Goal: Task Accomplishment & Management: Use online tool/utility

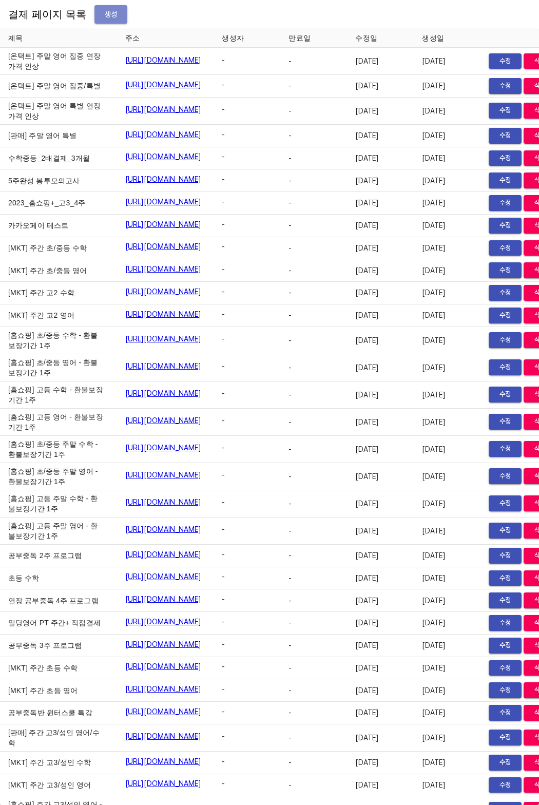
click at [103, 16] on span "생성" at bounding box center [111, 14] width 16 height 13
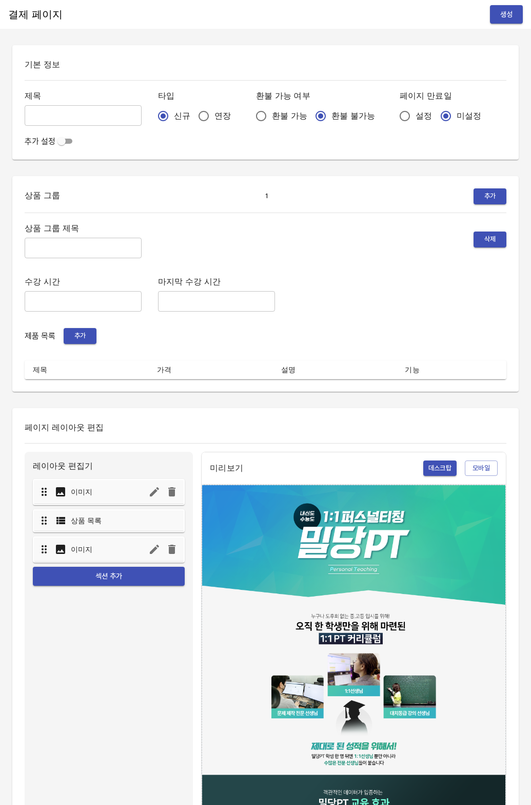
click at [215, 110] on span "연장" at bounding box center [223, 116] width 16 height 12
click at [197, 110] on input "연장" at bounding box center [204, 116] width 22 height 22
radio input "true"
click at [394, 118] on input "설정" at bounding box center [405, 116] width 22 height 22
radio input "true"
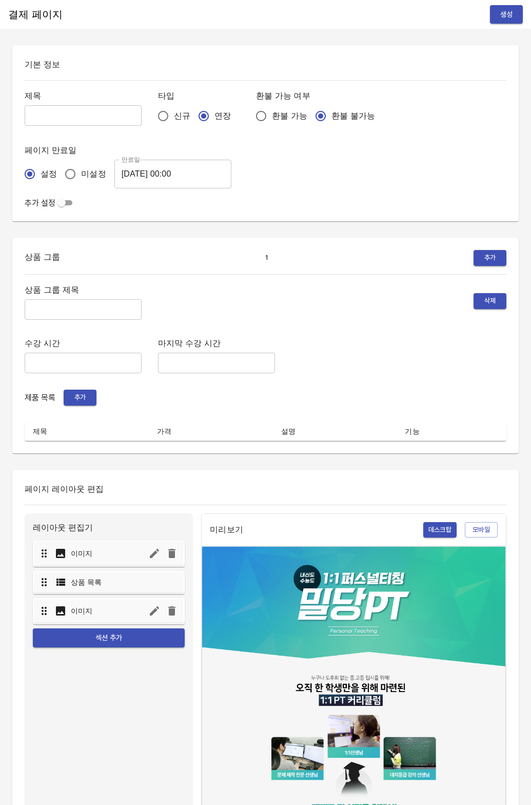
click at [148, 170] on input "[DATE] 00:00" at bounding box center [172, 174] width 117 height 29
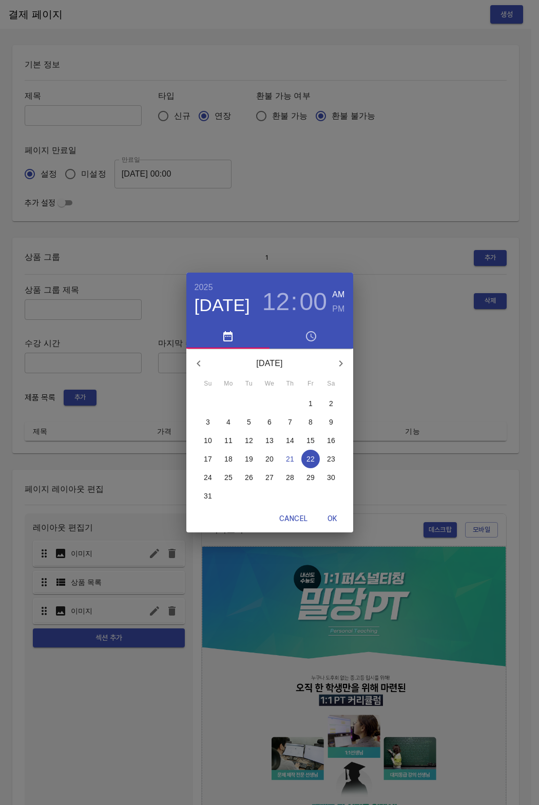
click at [306, 487] on div "5" at bounding box center [310, 496] width 21 height 18
click at [310, 480] on p "29" at bounding box center [310, 477] width 8 height 10
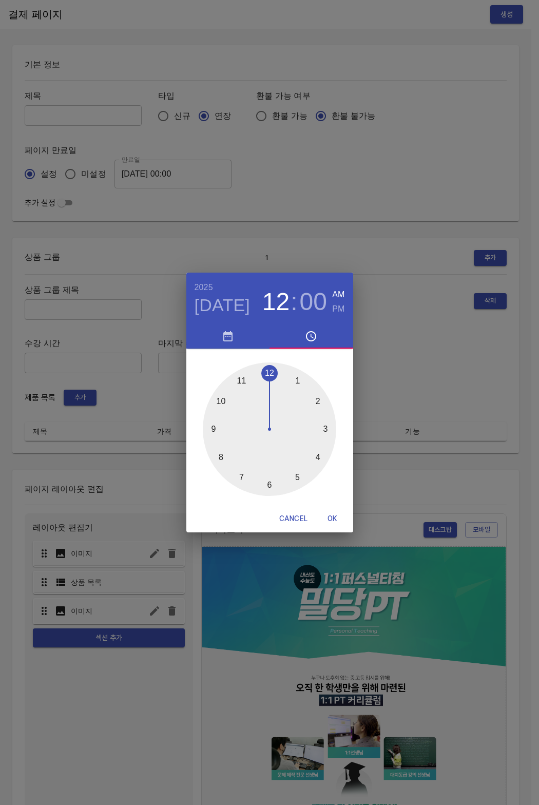
click at [337, 512] on span "OK" at bounding box center [332, 518] width 25 height 13
type input "[DATE] 00:00"
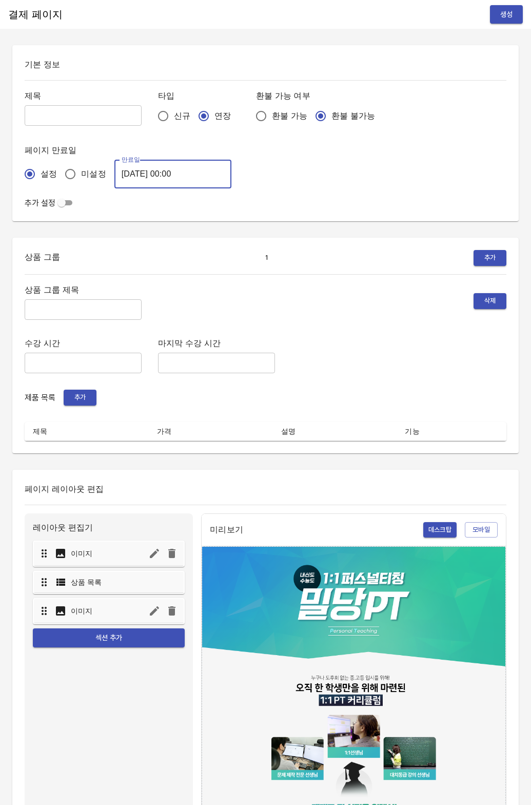
click at [101, 119] on input "text" at bounding box center [83, 115] width 117 height 21
type input "0821_[PERSON_NAME]"
click at [66, 310] on input "text" at bounding box center [83, 309] width 117 height 21
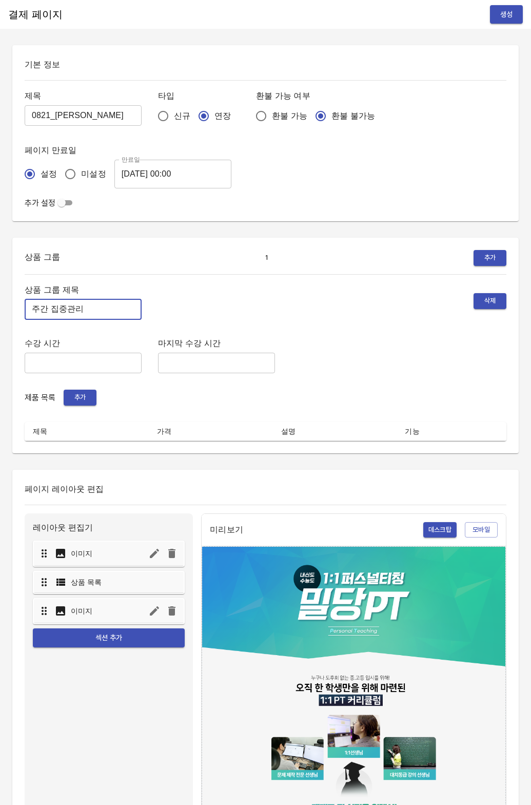
type input "주간 집중관리"
click at [82, 390] on button "추가" at bounding box center [80, 398] width 33 height 16
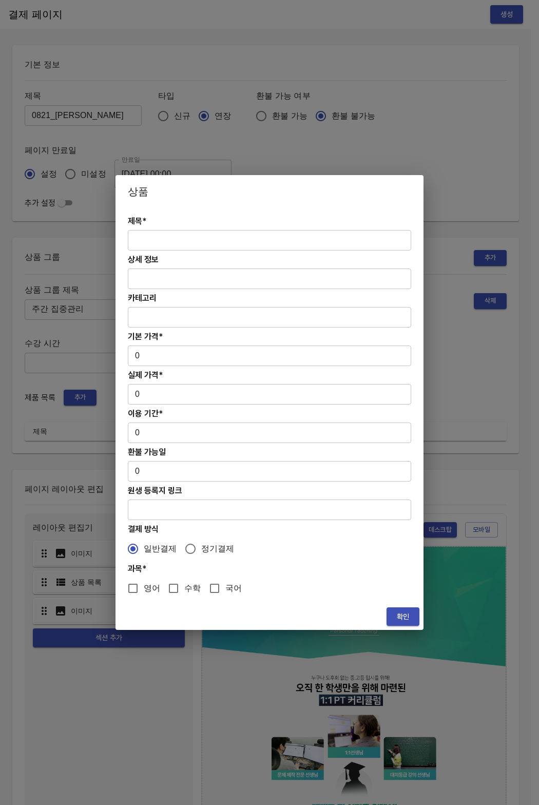
click at [165, 248] on input "text" at bounding box center [269, 240] width 283 height 21
paste input "[연장] 초중등 주간 집중관리 수학 4주(약 1개월) 프로그램"
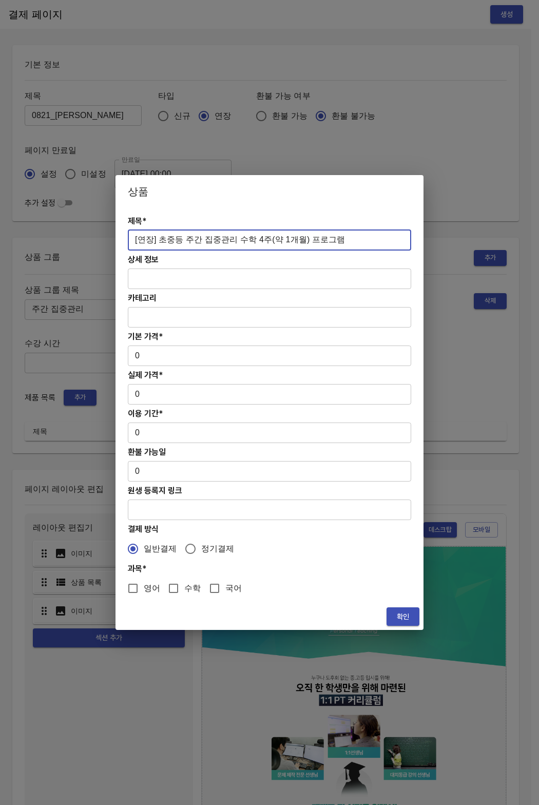
type input "[연장] 초중등 주간 집중관리 수학 4주(약 1개월) 프로그램"
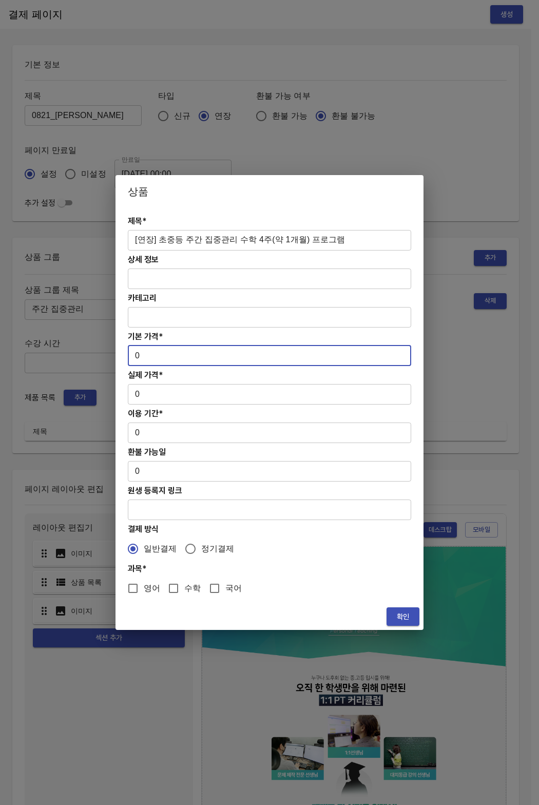
drag, startPoint x: 175, startPoint y: 365, endPoint x: 122, endPoint y: 357, distance: 54.1
click at [122, 357] on div "제목* [연장] 초중등 주간 집중관리 수학 4주(약 1개월) 프로그램 ​ 상세 정보 ​ 카테고리 ​ 기본 가격* 0 ​ 실제 가격* 0 ​ 이…" at bounding box center [269, 405] width 308 height 395
paste input "27800"
type input "278000"
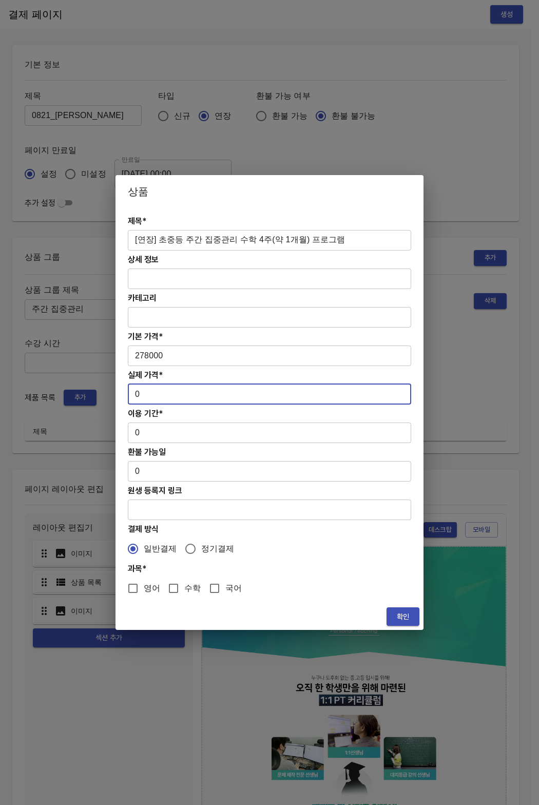
drag, startPoint x: 152, startPoint y: 399, endPoint x: 108, endPoint y: 399, distance: 44.1
click at [108, 399] on div "상품 제목* [연장] 초중등 주간 집중관리 수학 4주(약 1개월) 프로그램 ​ 상세 정보 ​ 카테고리 ​ 기본 가격* 278000 ​ 실제 가…" at bounding box center [269, 402] width 539 height 805
drag, startPoint x: 130, startPoint y: 394, endPoint x: 143, endPoint y: 394, distance: 12.3
click at [143, 394] on input "0" at bounding box center [269, 394] width 283 height 21
paste input "27800"
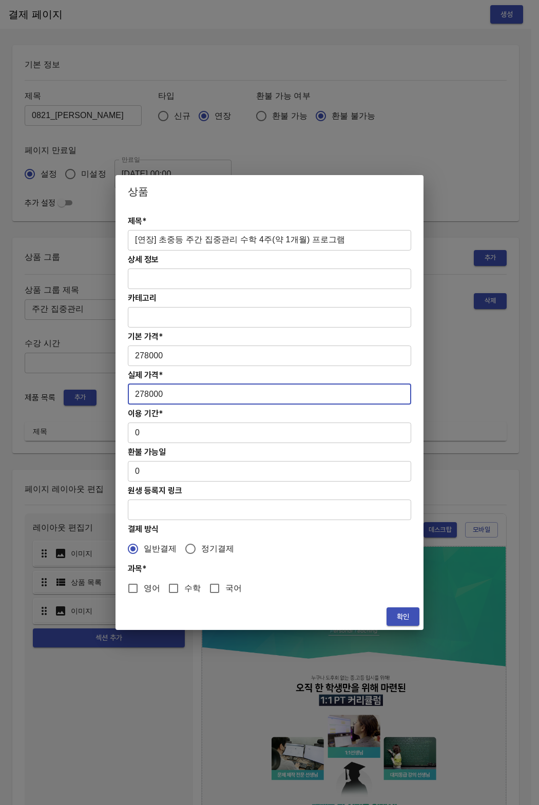
type input "278000"
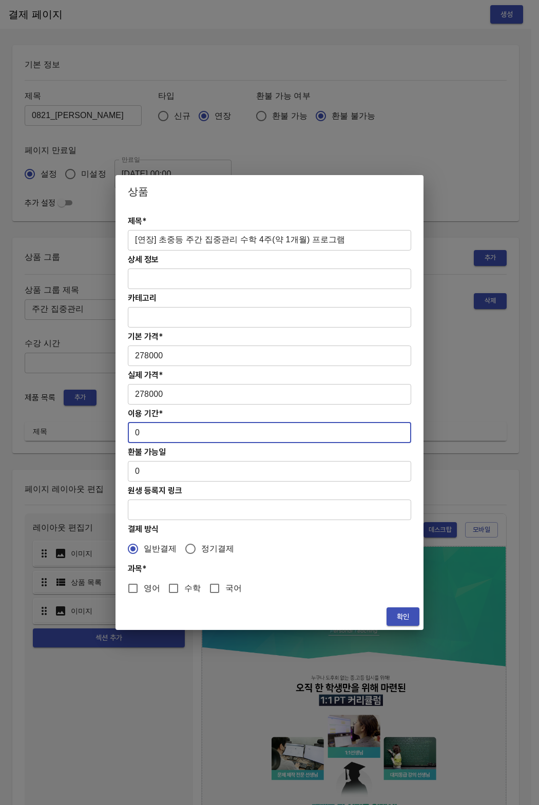
drag, startPoint x: 139, startPoint y: 431, endPoint x: 131, endPoint y: 428, distance: 8.3
click at [131, 428] on input "0" at bounding box center [269, 432] width 283 height 21
type input "28"
click at [177, 588] on input "수학" at bounding box center [174, 588] width 22 height 22
checkbox input "true"
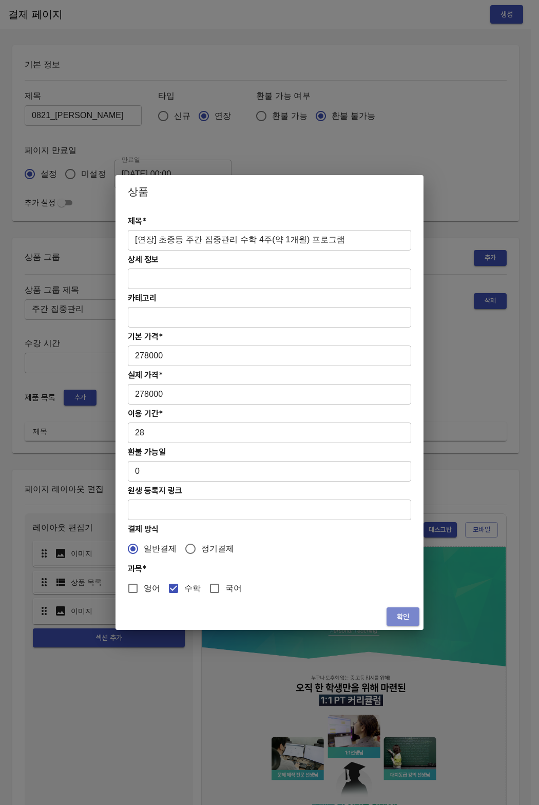
click at [400, 608] on button "확인" at bounding box center [403, 616] width 33 height 19
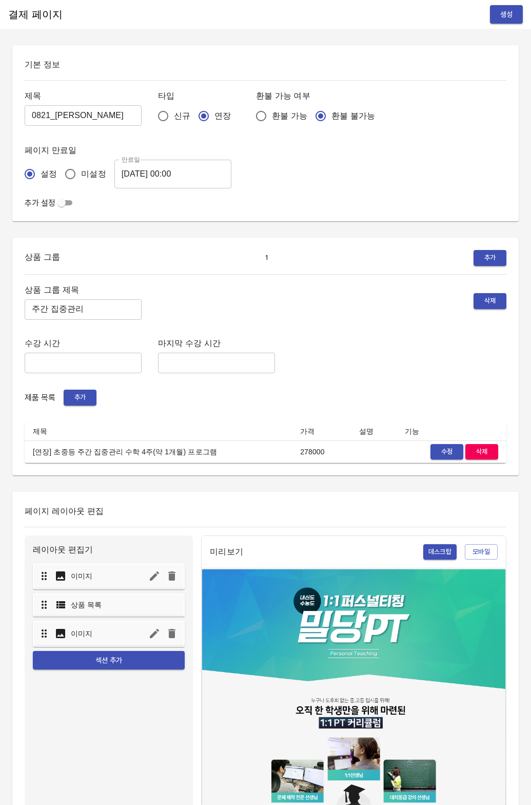
drag, startPoint x: 357, startPoint y: 299, endPoint x: 349, endPoint y: 301, distance: 8.6
click at [356, 299] on div "상품 그룹 제목 주간 집중관리 ​ 삭제" at bounding box center [266, 301] width 482 height 37
click at [502, 15] on span "생성" at bounding box center [506, 14] width 16 height 13
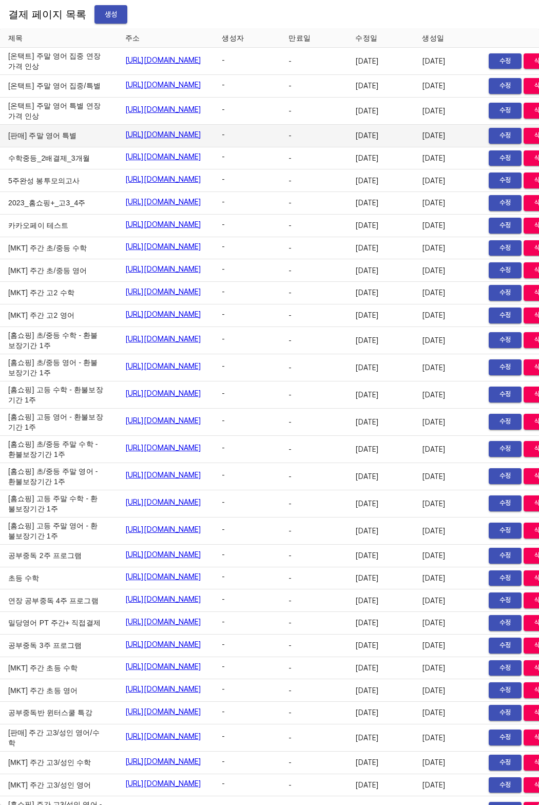
click at [280, 147] on td "-" at bounding box center [247, 136] width 67 height 23
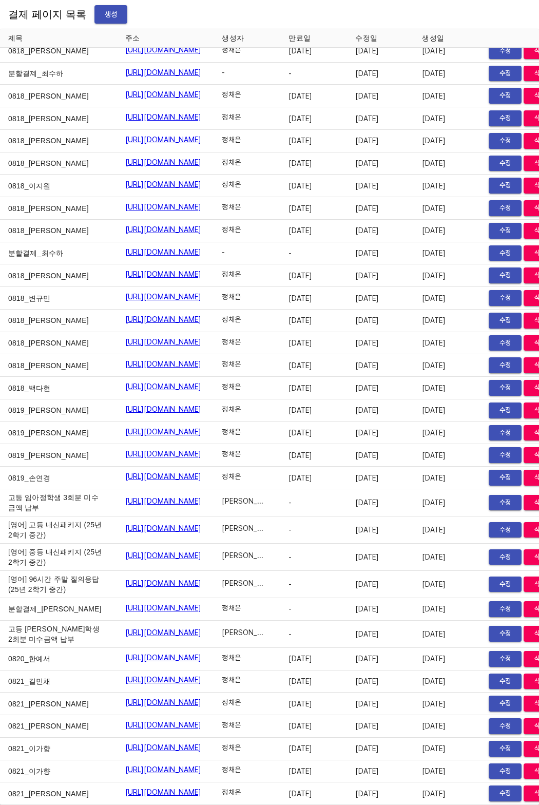
scroll to position [16601, 0]
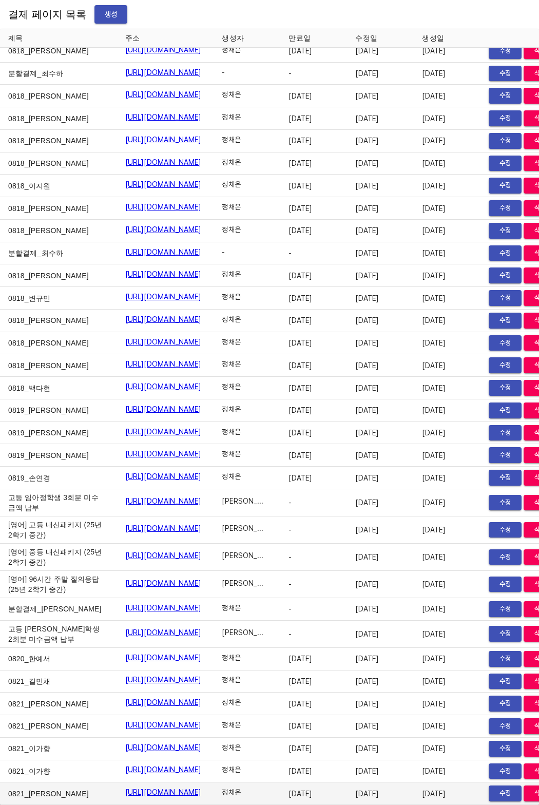
drag, startPoint x: 80, startPoint y: 792, endPoint x: 103, endPoint y: 774, distance: 29.3
click at [117, 782] on td "[URL][DOMAIN_NAME]" at bounding box center [165, 793] width 97 height 23
copy link "[URL][DOMAIN_NAME]"
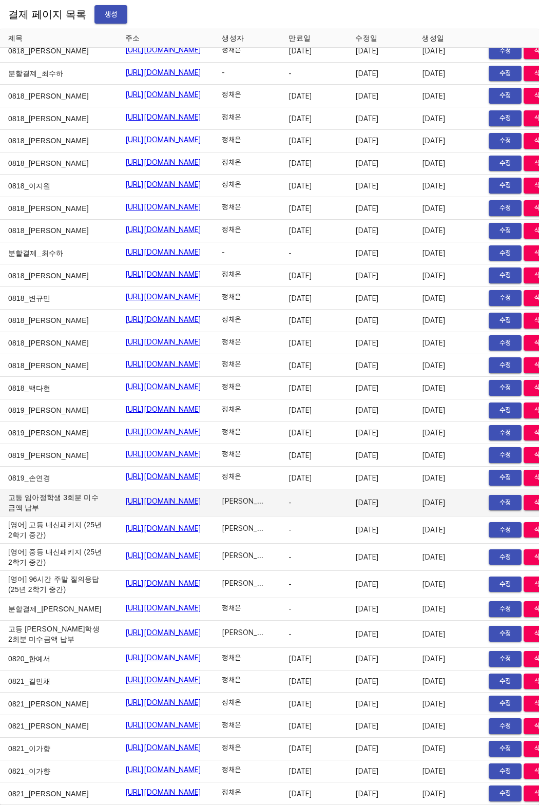
click at [25, 489] on td "고등 임아정학생 3회분 미수금액 납부" at bounding box center [58, 502] width 117 height 27
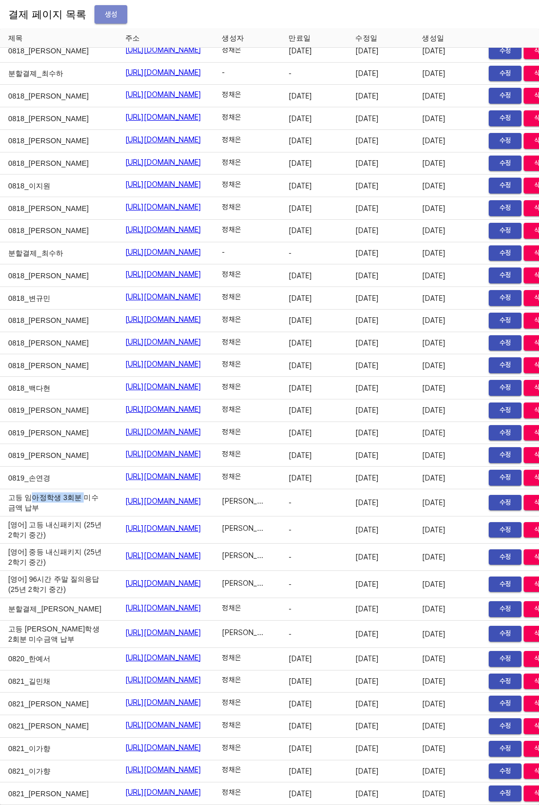
click at [110, 20] on button "생성" at bounding box center [110, 14] width 33 height 19
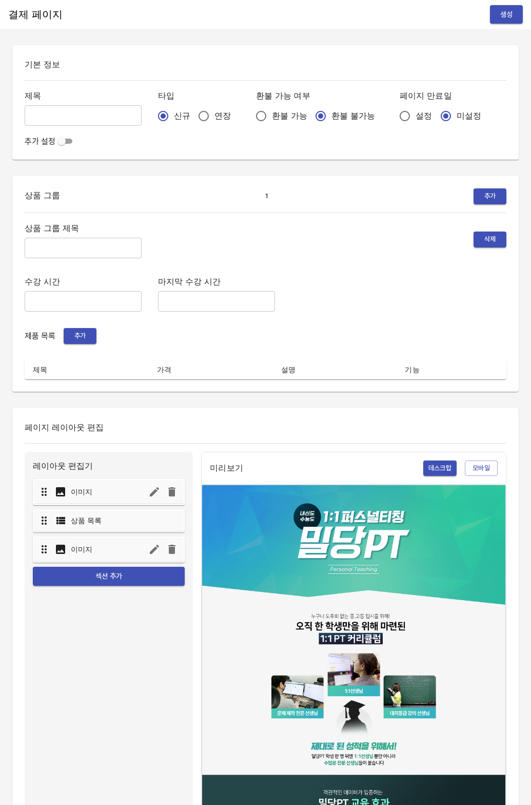
click at [93, 112] on input "text" at bounding box center [83, 115] width 117 height 21
type input "0821_[PERSON_NAME]"
click at [193, 114] on input "연장" at bounding box center [204, 116] width 22 height 22
radio input "true"
click at [394, 113] on input "설정" at bounding box center [405, 116] width 22 height 22
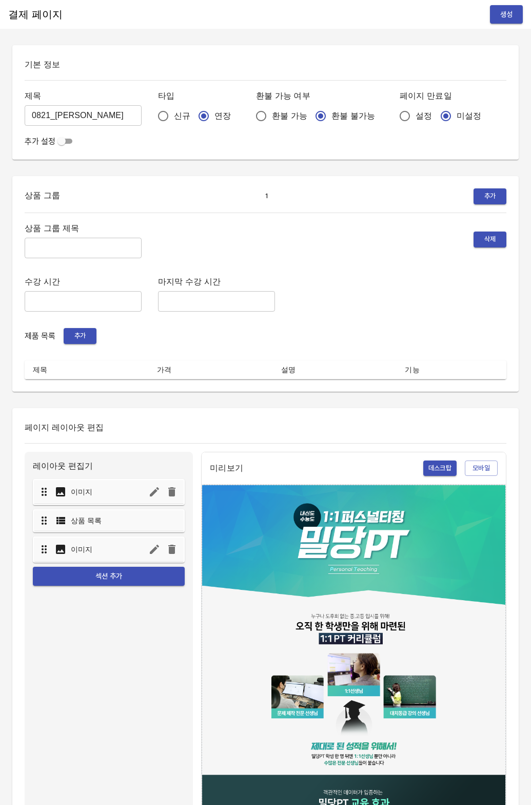
radio input "true"
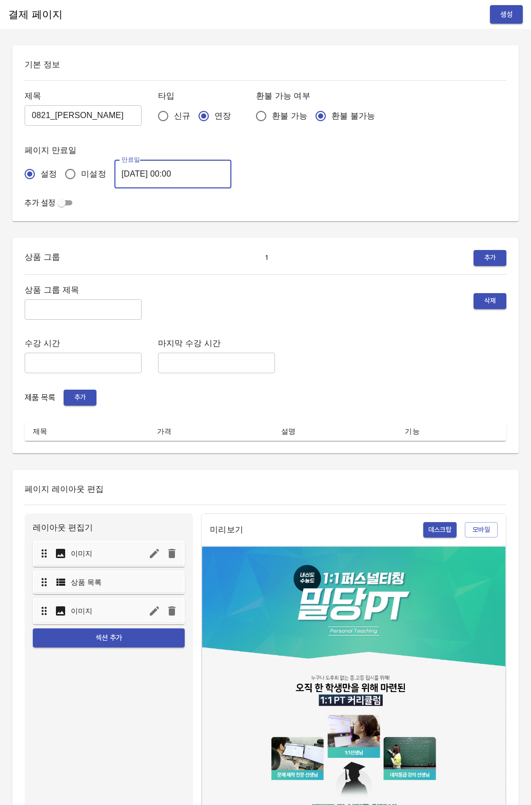
click at [153, 181] on input "[DATE] 00:00" at bounding box center [172, 174] width 117 height 29
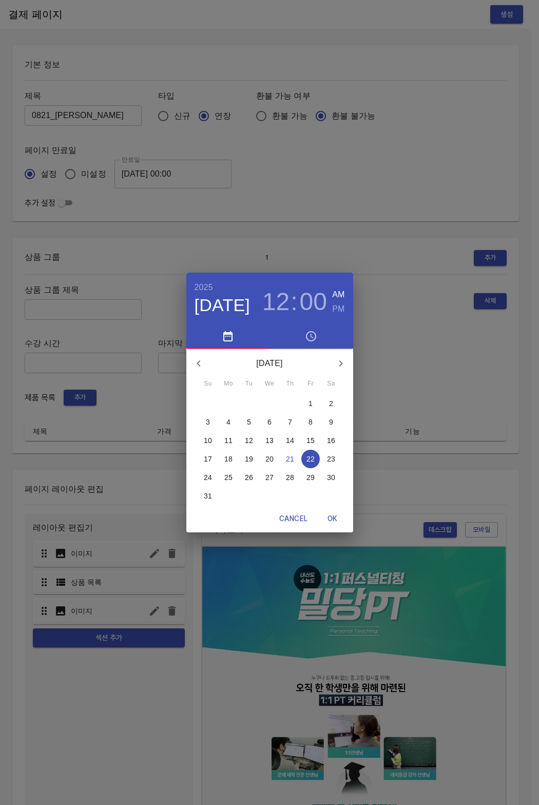
click at [306, 482] on p "29" at bounding box center [310, 477] width 8 height 10
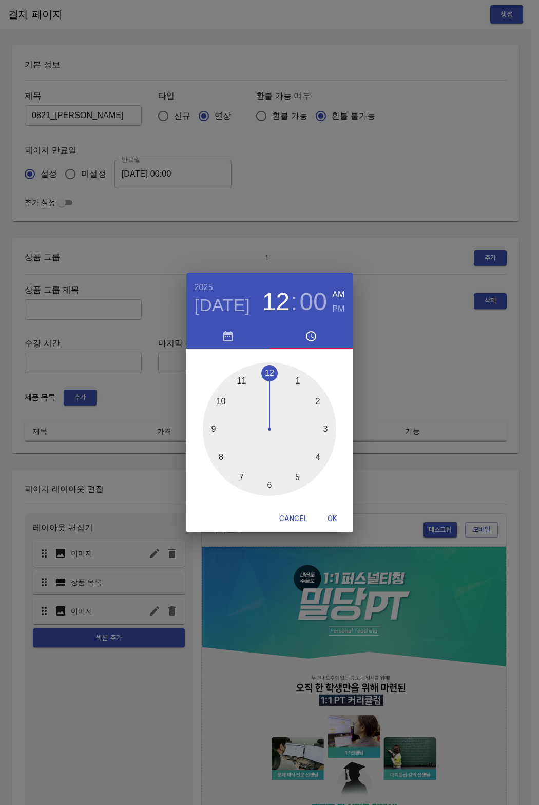
click at [336, 517] on span "OK" at bounding box center [332, 518] width 25 height 13
type input "[DATE] 00:00"
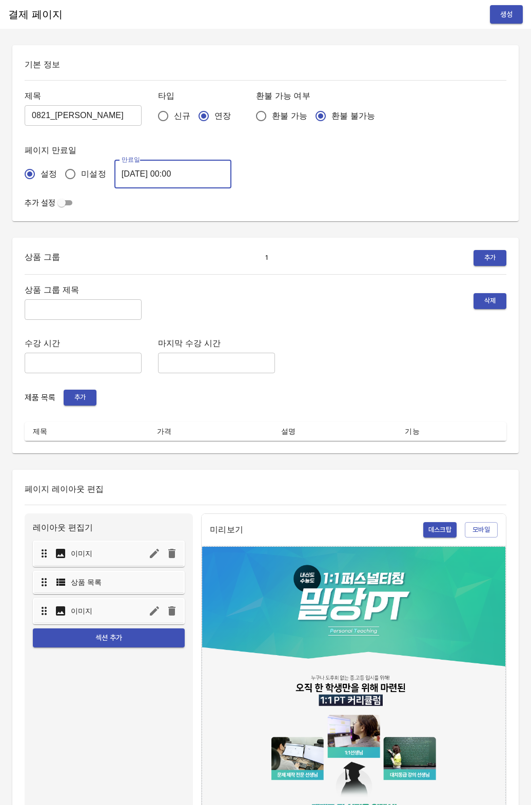
click at [59, 293] on h6 "상품 그룹 제목" at bounding box center [83, 290] width 117 height 14
click at [61, 307] on input "text" at bounding box center [83, 309] width 117 height 21
type input "주간 집중관리"
click at [74, 395] on span "추가" at bounding box center [80, 398] width 23 height 12
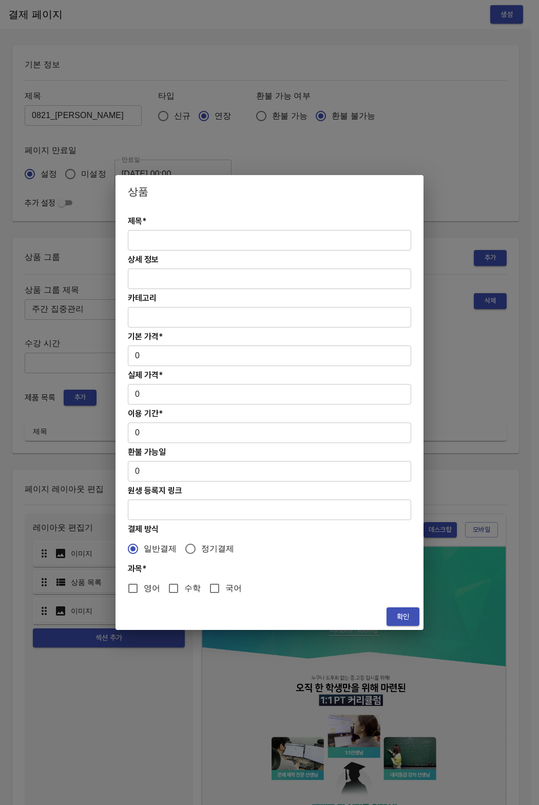
click at [173, 242] on input "text" at bounding box center [269, 240] width 283 height 21
paste input "[연장] 중등 주간 집중관리 영어 4주(약 1개월) 프로그램"
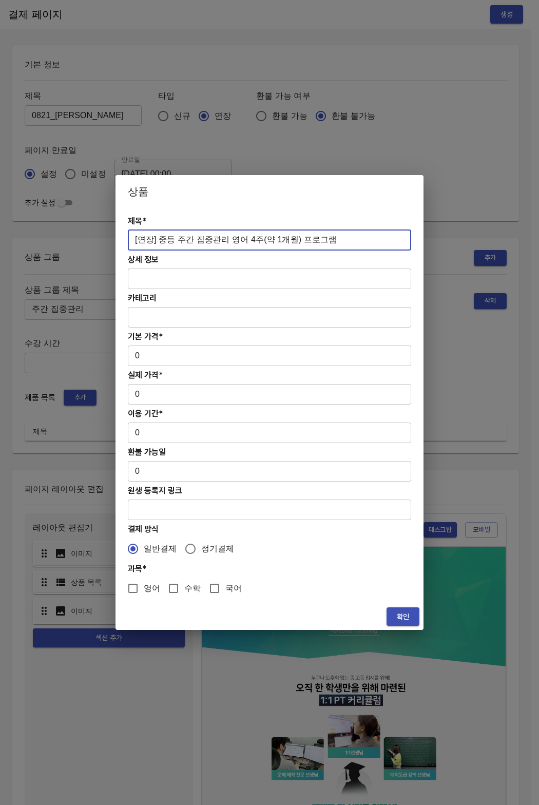
type input "[연장] 중등 주간 집중관리 영어 4주(약 1개월) 프로그램"
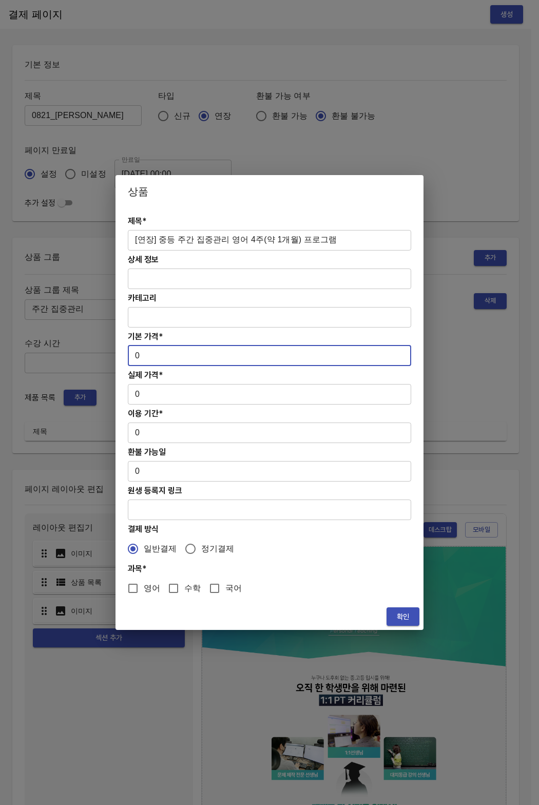
drag, startPoint x: 155, startPoint y: 365, endPoint x: 125, endPoint y: 356, distance: 31.0
click at [125, 356] on div "제목* [연장] 중등 주간 집중관리 영어 4주(약 1개월) 프로그램 ​ 상세 정보 ​ 카테고리 ​ 기본 가격* 0 ​ 실제 가격* 0 ​ 이용…" at bounding box center [269, 405] width 308 height 395
paste input "27800"
type input "278000"
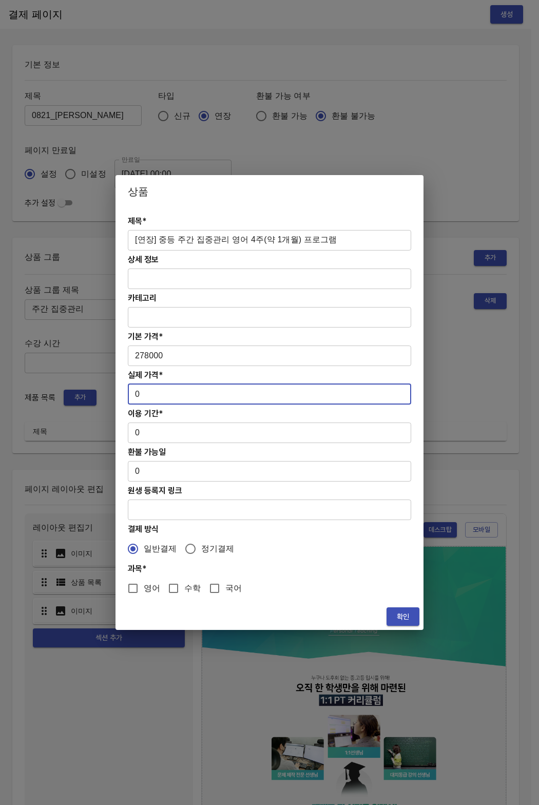
drag, startPoint x: 148, startPoint y: 394, endPoint x: 127, endPoint y: 394, distance: 20.5
click at [128, 394] on input "0" at bounding box center [269, 394] width 283 height 21
paste input "27800"
type input "278000"
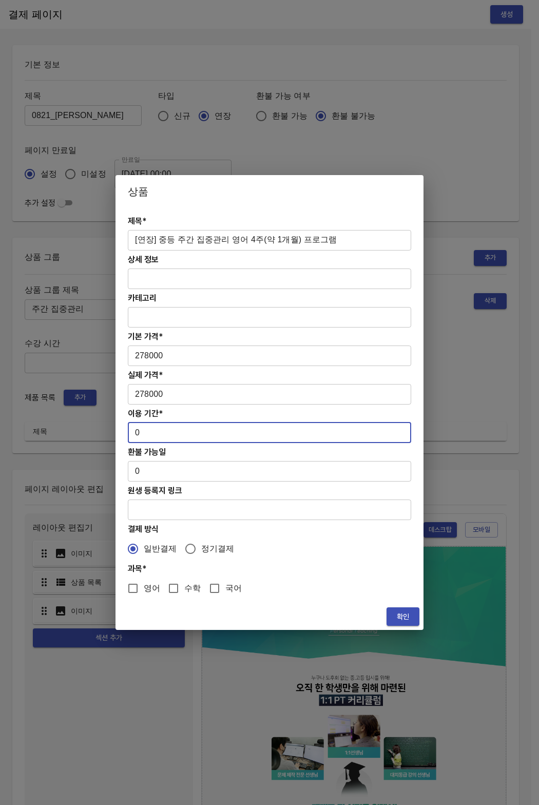
drag, startPoint x: 141, startPoint y: 433, endPoint x: 122, endPoint y: 431, distance: 19.1
click at [122, 431] on div "제목* [연장] 중등 주간 집중관리 영어 4주(약 1개월) 프로그램 ​ 상세 정보 ​ 카테고리 ​ 기본 가격* 278000 ​ 실제 가격* 2…" at bounding box center [269, 405] width 308 height 395
type input "28"
click at [142, 593] on input "영어" at bounding box center [133, 588] width 22 height 22
checkbox input "true"
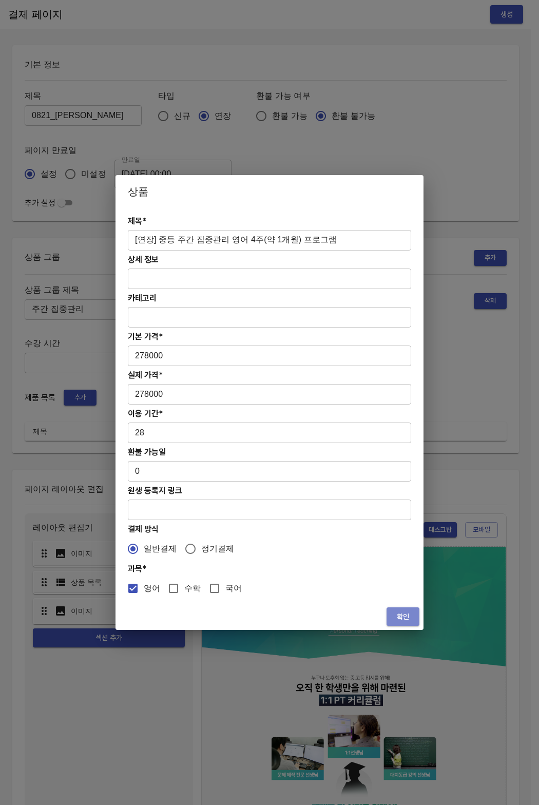
click at [412, 623] on button "확인" at bounding box center [403, 616] width 33 height 19
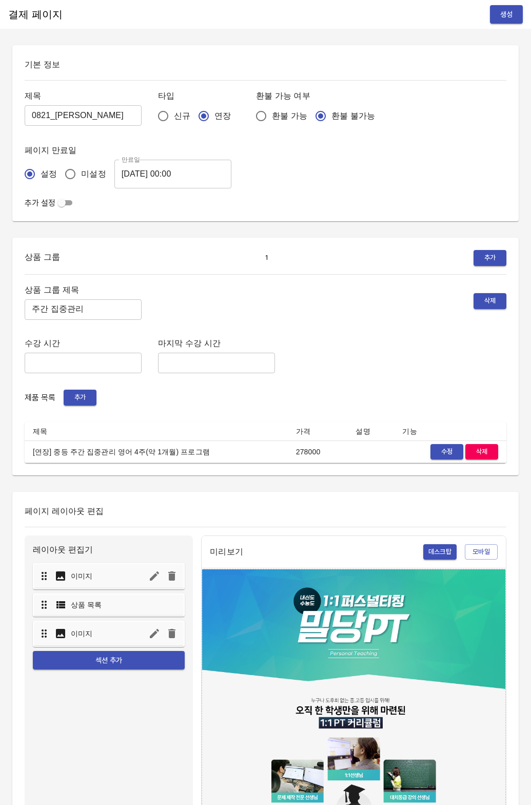
click at [496, 23] on div "결제 페이지 생성" at bounding box center [265, 14] width 531 height 29
click at [498, 21] on span "생성" at bounding box center [506, 14] width 16 height 13
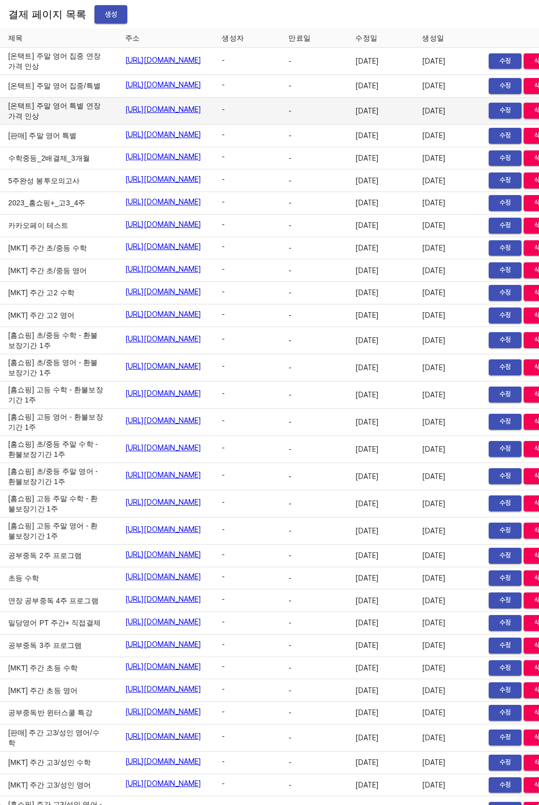
click at [347, 125] on td "-" at bounding box center [313, 111] width 67 height 27
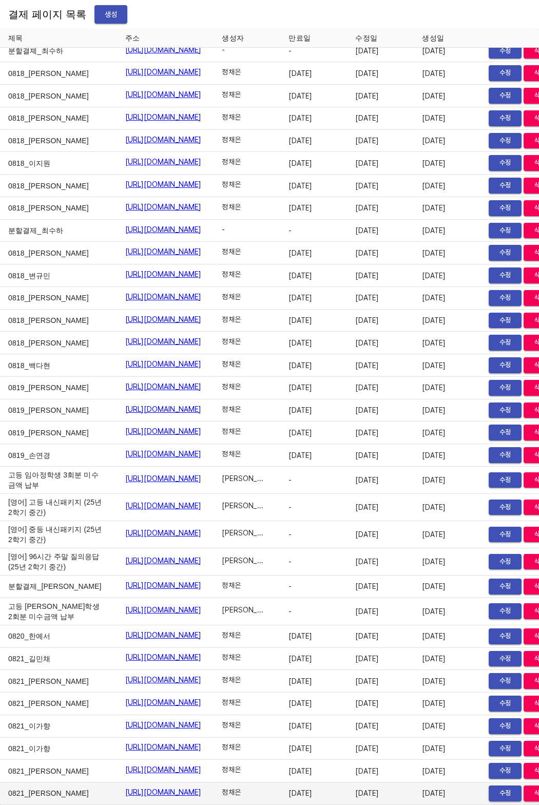
drag, startPoint x: 73, startPoint y: 786, endPoint x: 286, endPoint y: 781, distance: 213.1
click at [286, 782] on tr "0821_[PERSON_NAME] [URL][DOMAIN_NAME] 정채은 [DATE] [DATE] [DATE] 수정 삭제" at bounding box center [282, 793] width 565 height 23
copy tr "0821_[PERSON_NAME] [URL][DOMAIN_NAME]"
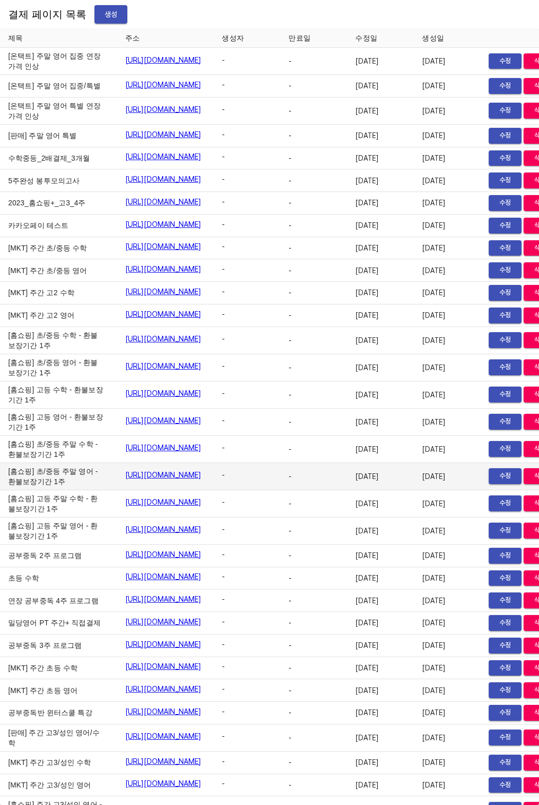
click at [55, 490] on td "[홈쇼핑] 초/중등 주말 영어 - 환불보장기간 1주" at bounding box center [58, 476] width 117 height 27
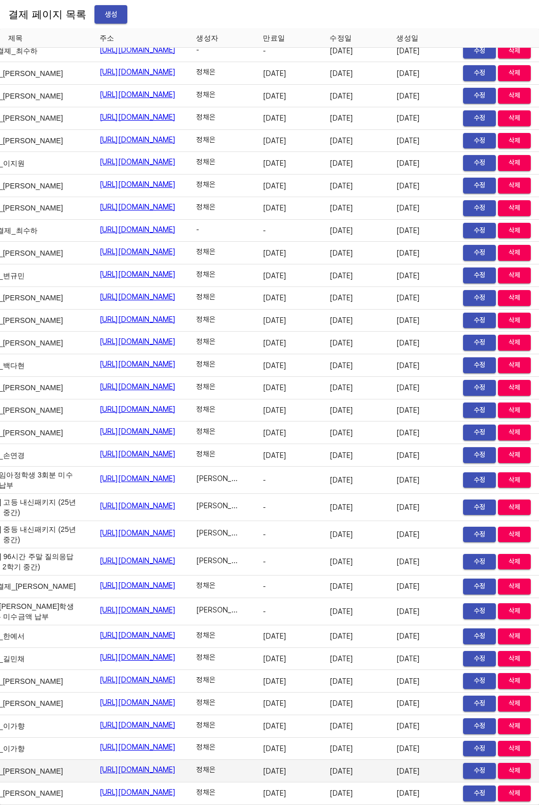
scroll to position [16623, 71]
click at [503, 765] on span "삭제" at bounding box center [514, 771] width 23 height 12
